Goal: Task Accomplishment & Management: Complete application form

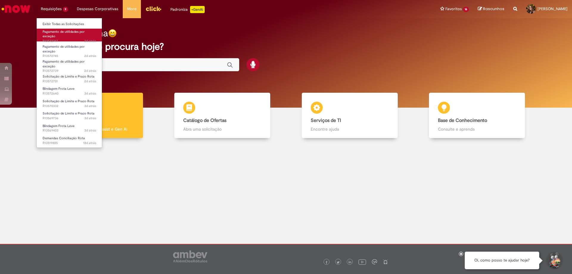
click at [61, 36] on link "Pagamento de utilidades por exceção 2d atrás 2 dias atrás R13572747" at bounding box center [70, 35] width 66 height 13
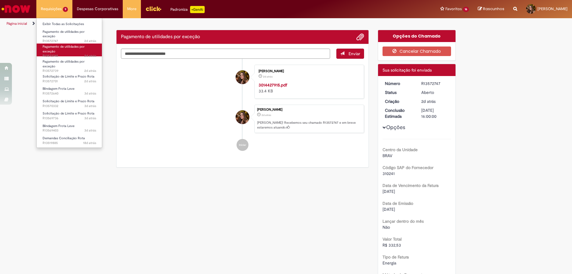
click at [65, 49] on link "Pagamento de utilidades por exceção 2d atrás 2 dias atrás R13572745" at bounding box center [70, 50] width 66 height 13
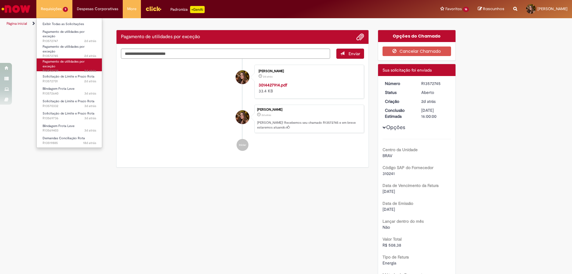
click at [63, 61] on span "Pagamento de utilidades por exceção" at bounding box center [64, 63] width 42 height 9
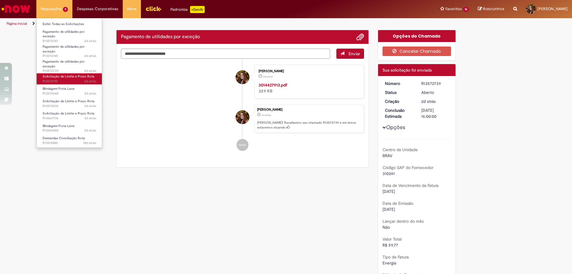
click at [61, 78] on span "Solicitação de Limite e Prazo Rota" at bounding box center [69, 76] width 52 height 4
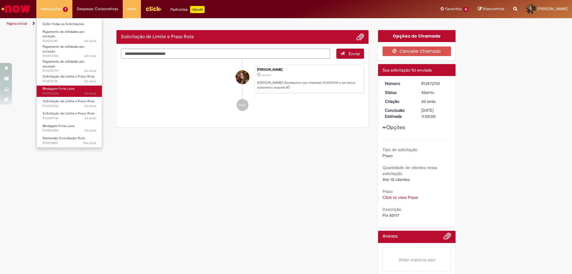
click at [61, 90] on span "Blindagem Frota Leve" at bounding box center [59, 88] width 32 height 4
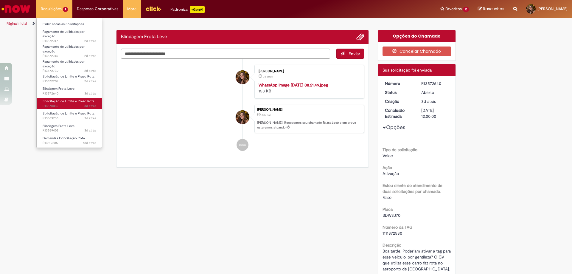
click at [59, 100] on span "Solicitação de Limite e Prazo Rota" at bounding box center [69, 101] width 52 height 4
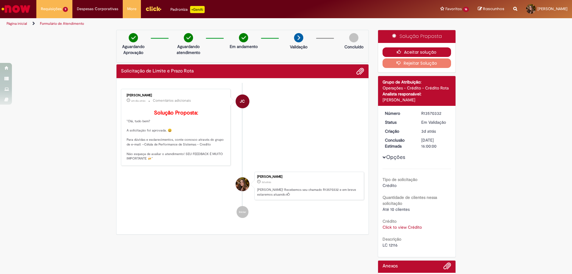
click at [424, 54] on button "Aceitar solução" at bounding box center [417, 52] width 69 height 10
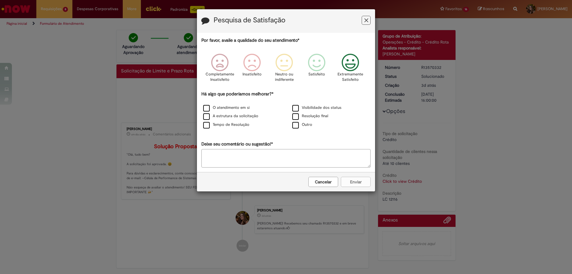
click at [352, 68] on icon "Feedback" at bounding box center [351, 63] width 22 height 18
click at [247, 117] on label "A estrutura da solicitação" at bounding box center [230, 116] width 55 height 6
click at [350, 182] on button "Enviar" at bounding box center [356, 182] width 30 height 10
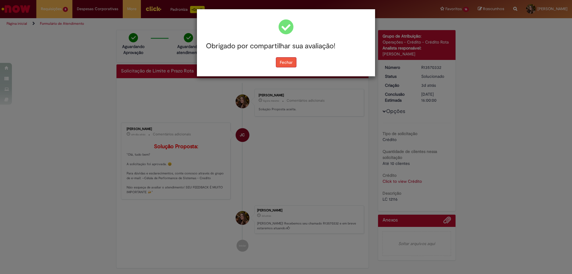
click at [290, 60] on button "Fechar" at bounding box center [286, 62] width 21 height 10
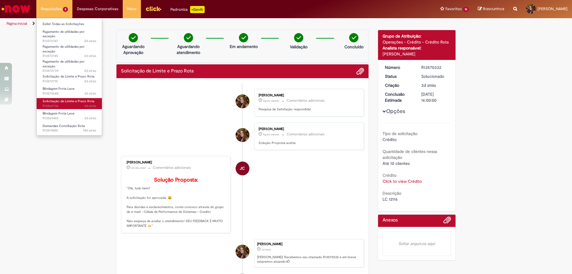
click at [64, 103] on span "Solicitação de Limite e Prazo Rota" at bounding box center [69, 101] width 52 height 4
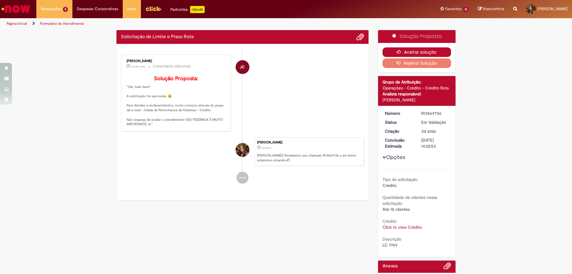
click at [387, 52] on button "Aceitar solução" at bounding box center [417, 52] width 69 height 10
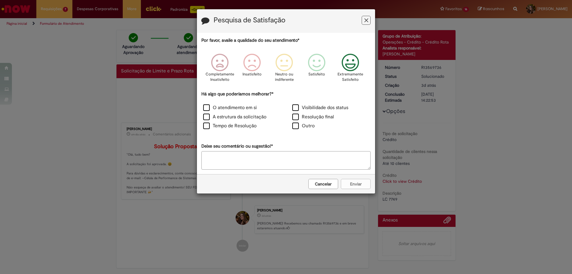
click at [353, 73] on p "Extremamente Satisfeito" at bounding box center [351, 77] width 26 height 11
click at [257, 117] on label "A estrutura da solicitação" at bounding box center [234, 117] width 63 height 7
click at [345, 185] on button "Enviar" at bounding box center [356, 184] width 30 height 10
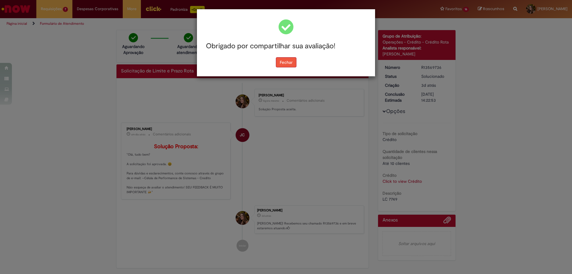
drag, startPoint x: 290, startPoint y: 60, endPoint x: 233, endPoint y: 50, distance: 57.8
click at [290, 60] on button "Fechar" at bounding box center [286, 62] width 21 height 10
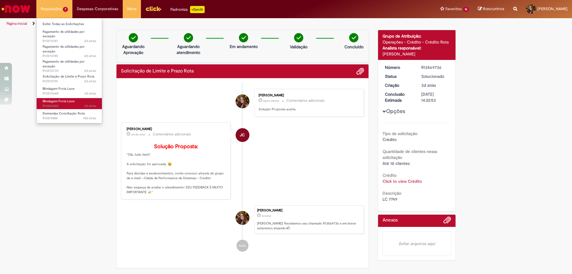
click at [72, 104] on span "3d atrás 3 dias atrás R13569403" at bounding box center [70, 106] width 54 height 5
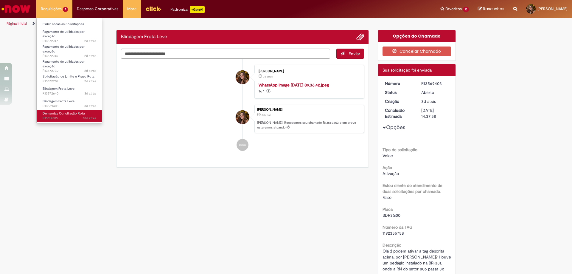
click at [72, 116] on span "18d atrás 18 dias atrás R13519885" at bounding box center [70, 118] width 54 height 5
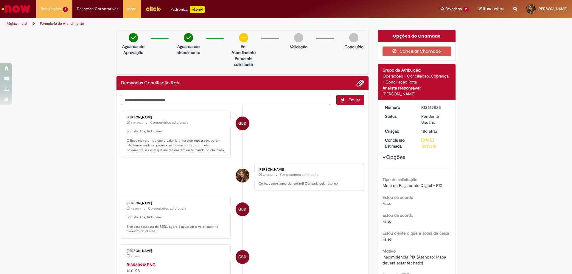
click at [289, 250] on li "GBD [PERSON_NAME] 4d atrás 4 dias atrás R13560912.PNG 12.0 KB" at bounding box center [242, 261] width 243 height 34
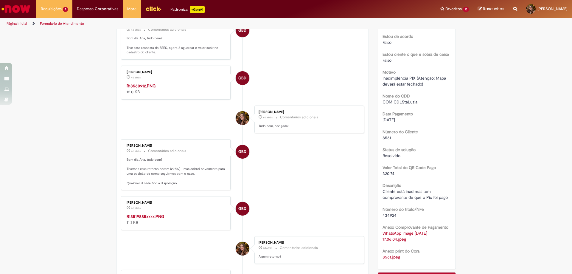
click at [221, 133] on li "[PERSON_NAME] 6d atrás 6 dias atrás Comentários adicionais Tudo bem, obrigada!" at bounding box center [242, 120] width 243 height 28
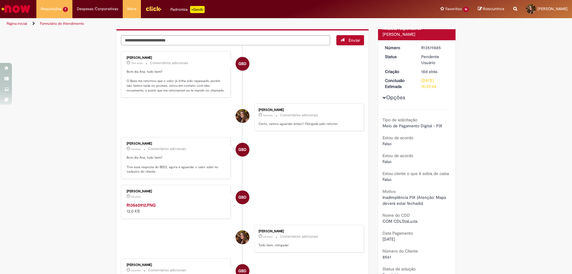
scroll to position [0, 0]
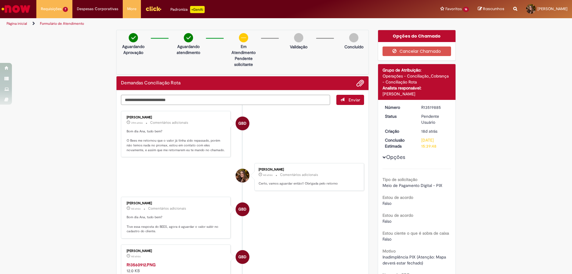
click at [191, 100] on textarea "Digite sua mensagem aqui..." at bounding box center [225, 100] width 209 height 10
type textarea "****"
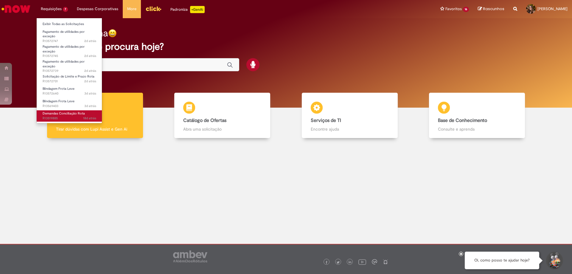
click at [70, 113] on span "Demandas Conciliação Rota" at bounding box center [64, 113] width 42 height 4
